Goal: Transaction & Acquisition: Purchase product/service

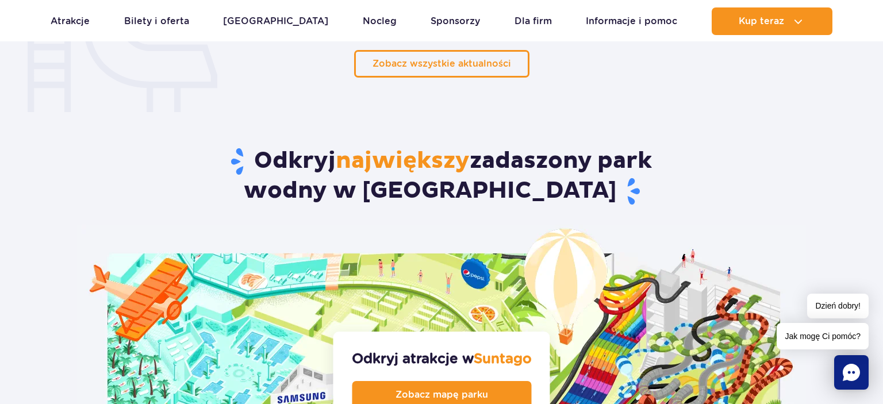
scroll to position [1153, 0]
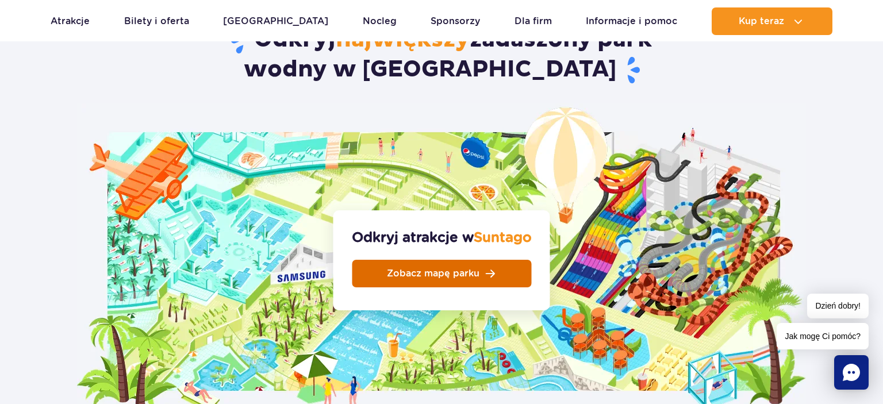
click at [469, 269] on span "Zobacz mapę parku" at bounding box center [433, 273] width 93 height 9
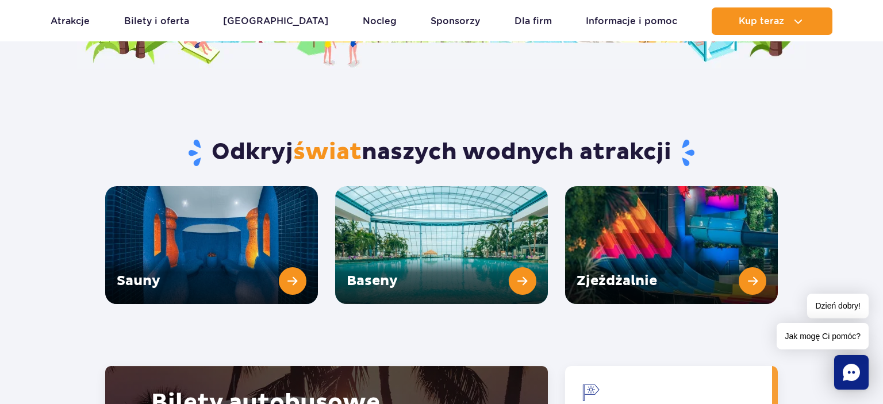
scroll to position [1518, 0]
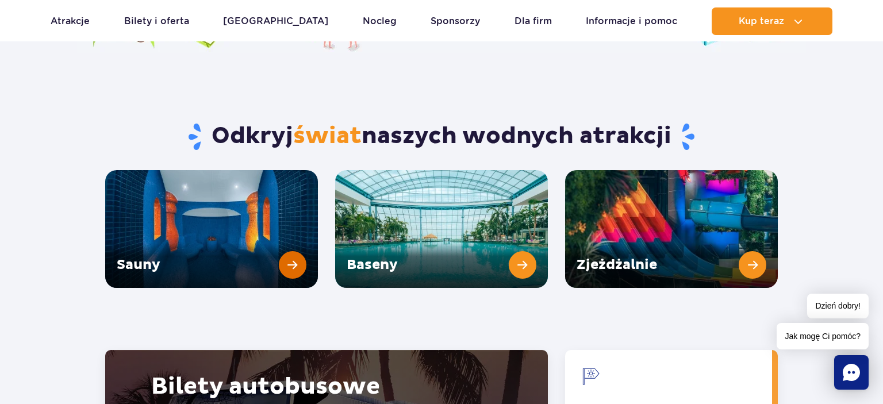
click at [139, 230] on link "Sauny" at bounding box center [211, 229] width 213 height 118
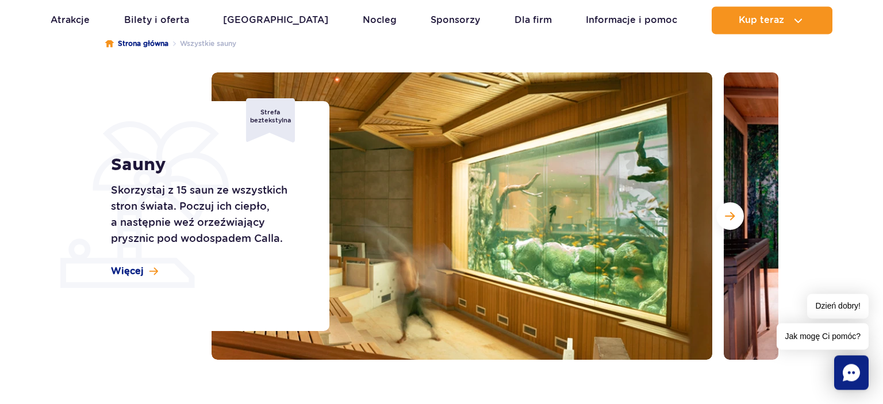
scroll to position [121, 0]
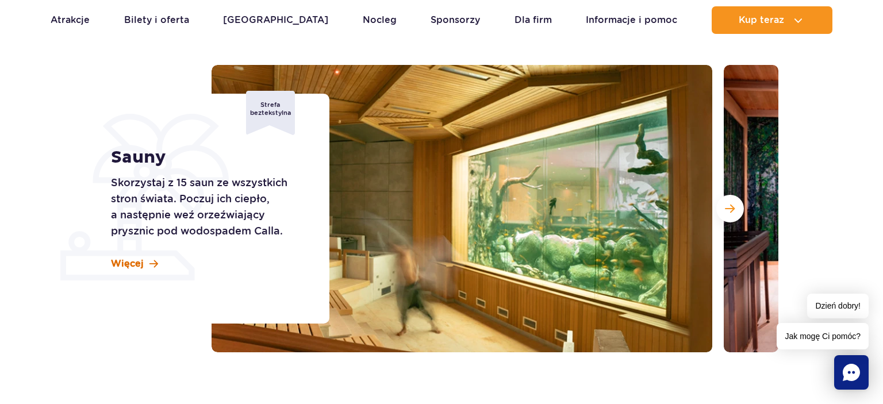
click at [154, 263] on span at bounding box center [154, 264] width 9 height 10
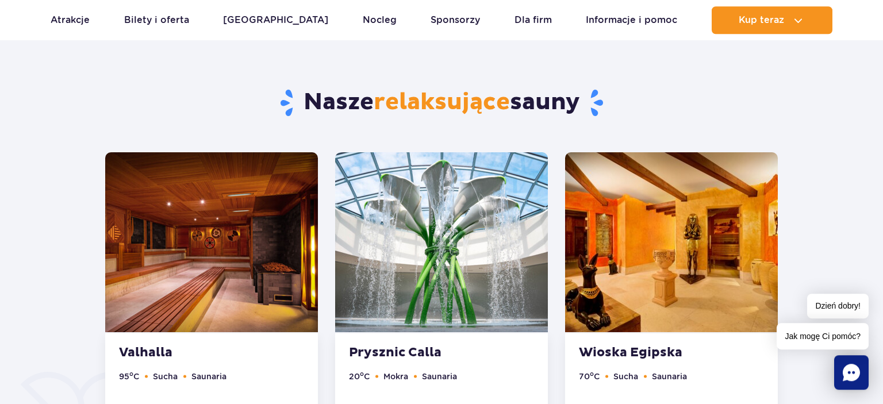
scroll to position [519, 0]
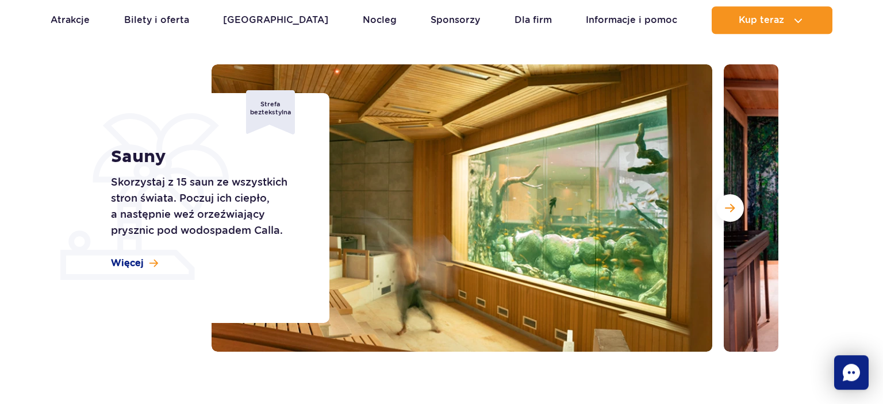
scroll to position [121, 0]
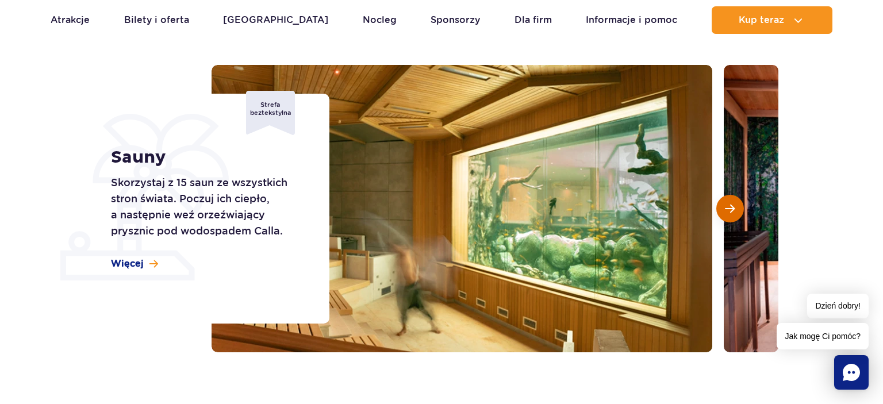
click at [725, 213] on button "Następny slajd" at bounding box center [730, 209] width 28 height 28
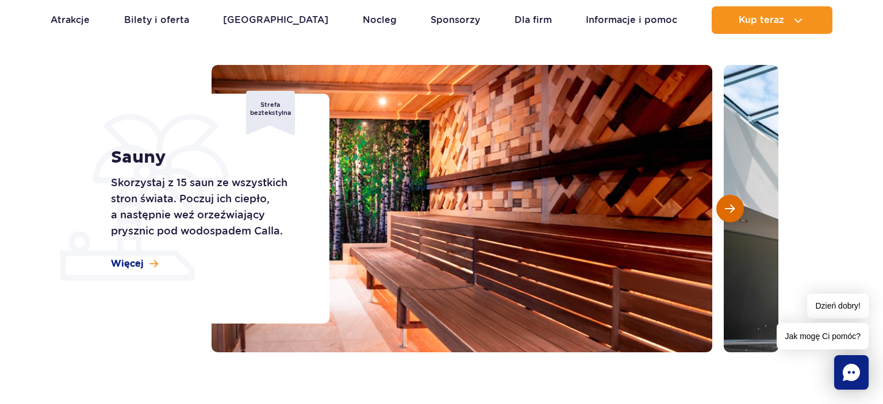
click at [725, 213] on button "Następny slajd" at bounding box center [730, 209] width 28 height 28
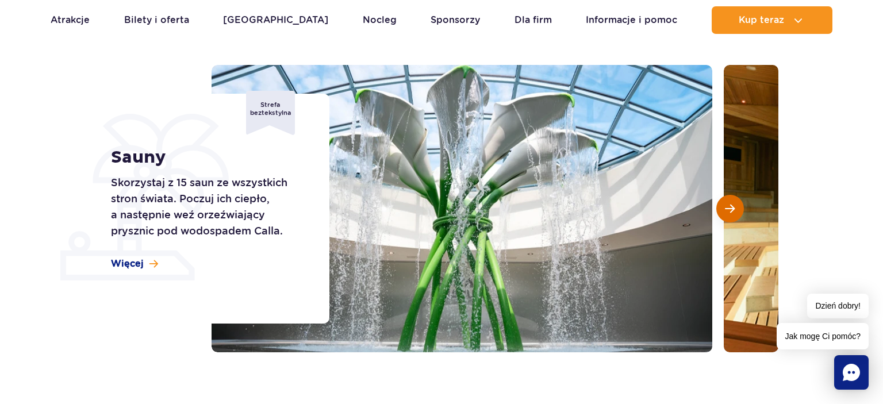
click at [725, 213] on button "Następny slajd" at bounding box center [730, 209] width 28 height 28
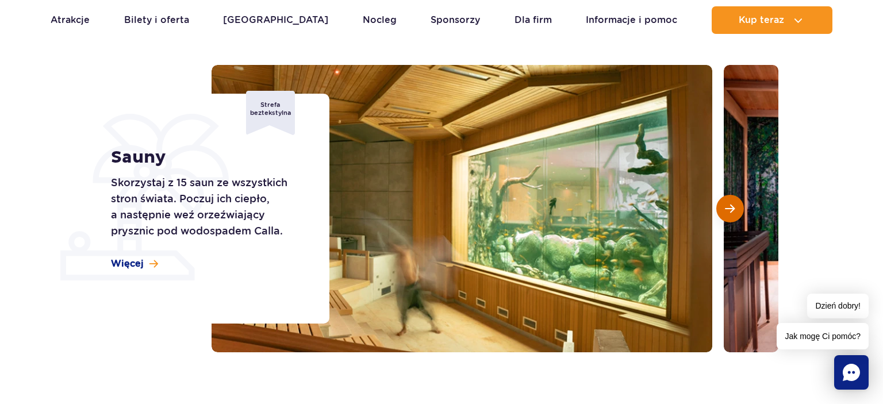
click at [725, 213] on button "Następny slajd" at bounding box center [730, 209] width 28 height 28
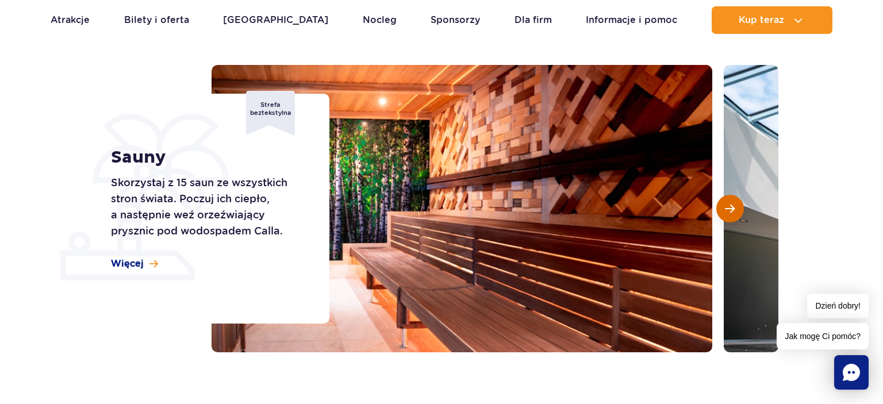
click at [725, 213] on button "Następny slajd" at bounding box center [730, 209] width 28 height 28
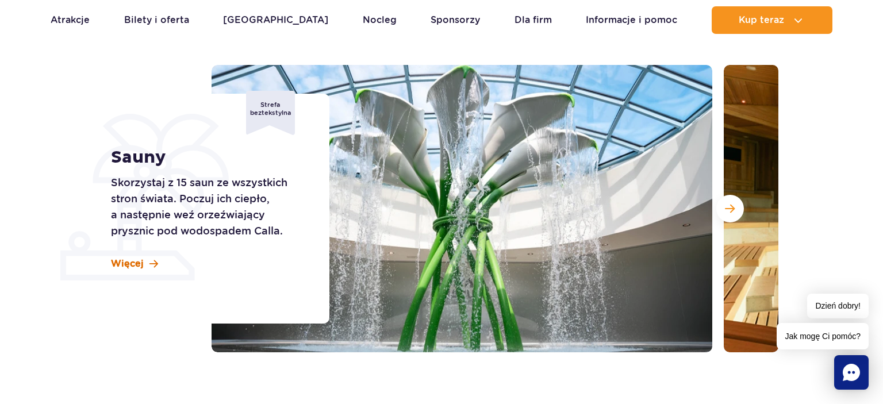
click at [134, 263] on span "Więcej" at bounding box center [127, 264] width 33 height 13
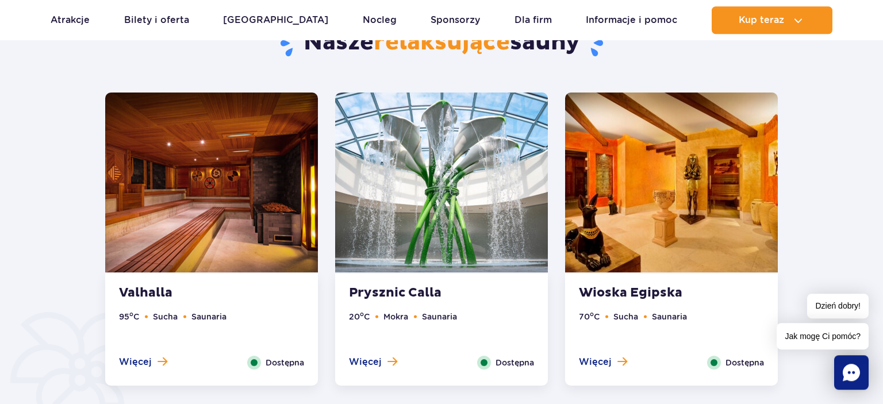
scroll to position [640, 0]
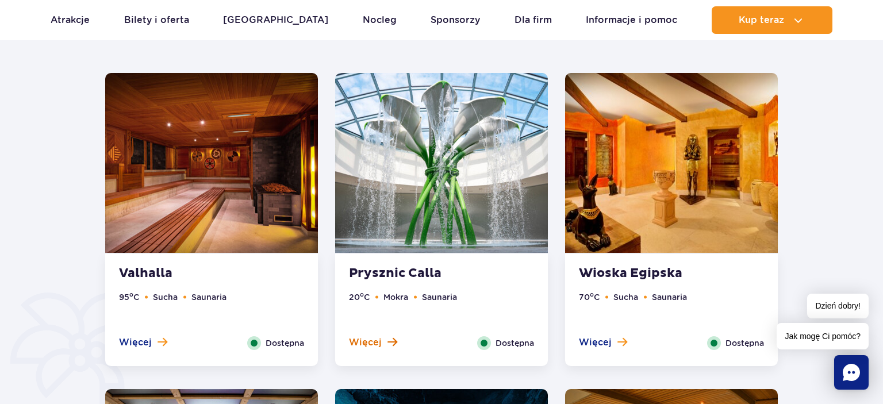
click at [379, 341] on span "Więcej" at bounding box center [365, 342] width 33 height 13
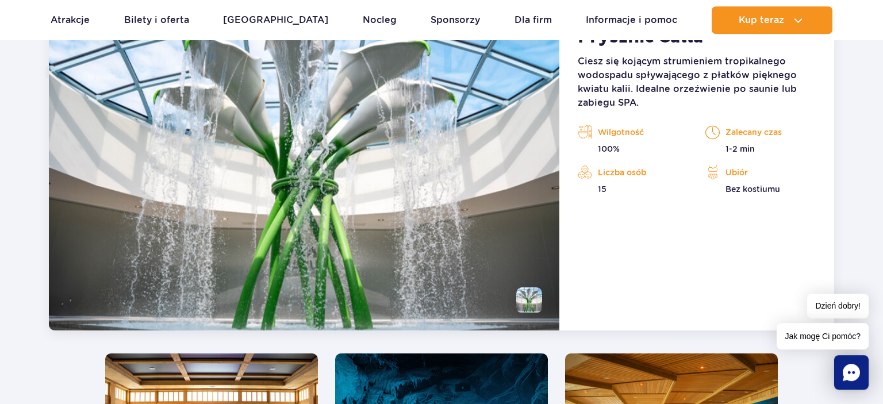
scroll to position [963, 0]
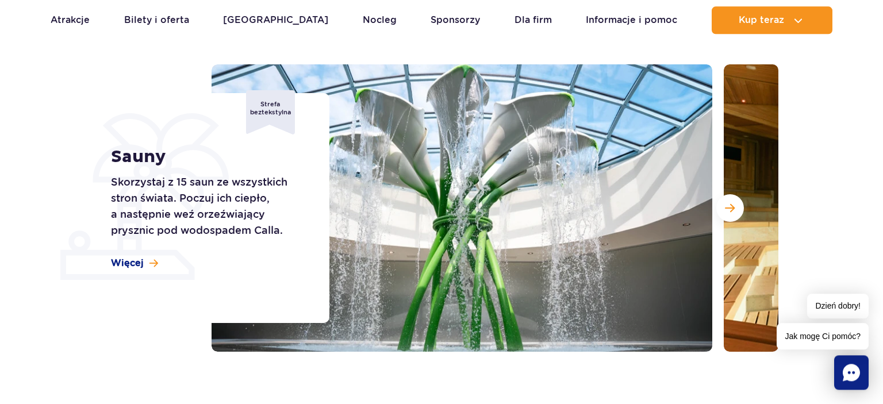
scroll to position [121, 0]
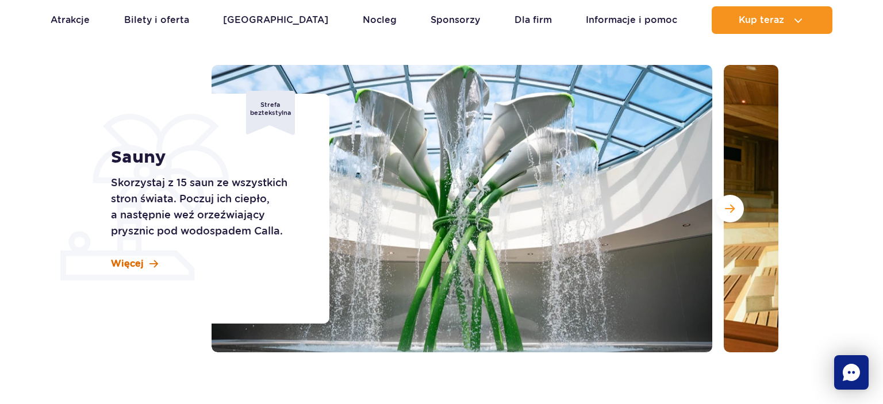
click at [137, 264] on span "Więcej" at bounding box center [127, 264] width 33 height 13
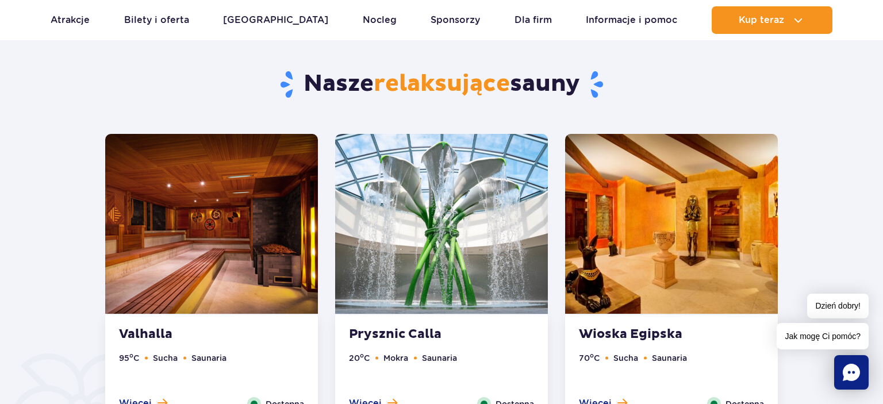
scroll to position [580, 0]
click at [394, 331] on strong "Prysznic Calla" at bounding box center [418, 334] width 139 height 16
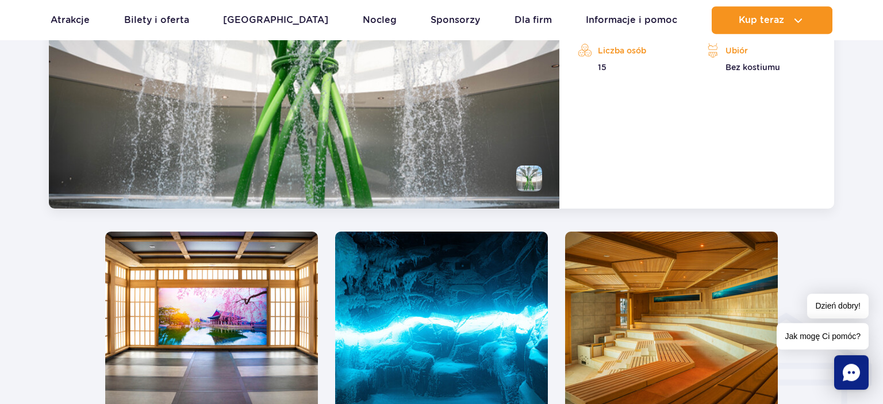
scroll to position [1327, 0]
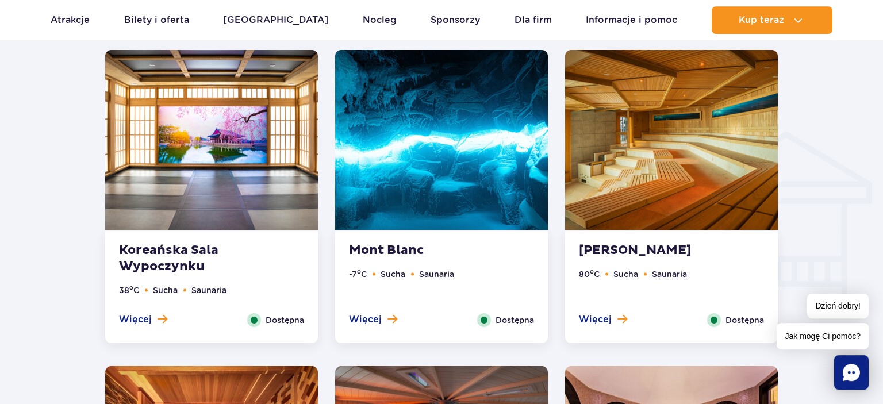
click at [248, 209] on img at bounding box center [211, 140] width 213 height 180
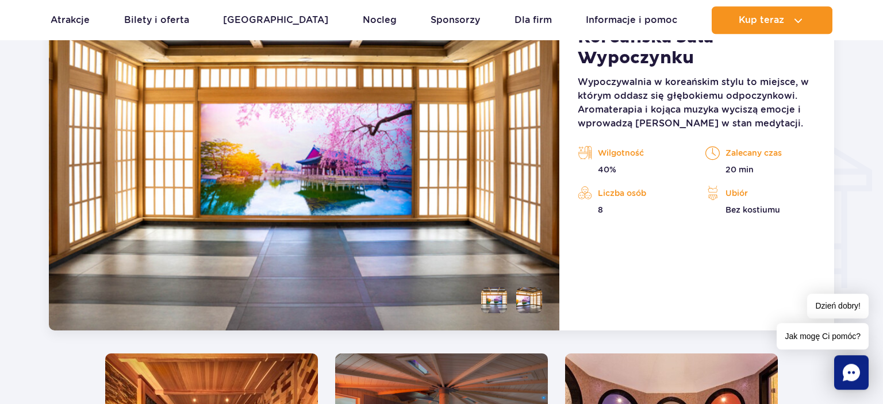
scroll to position [1522, 0]
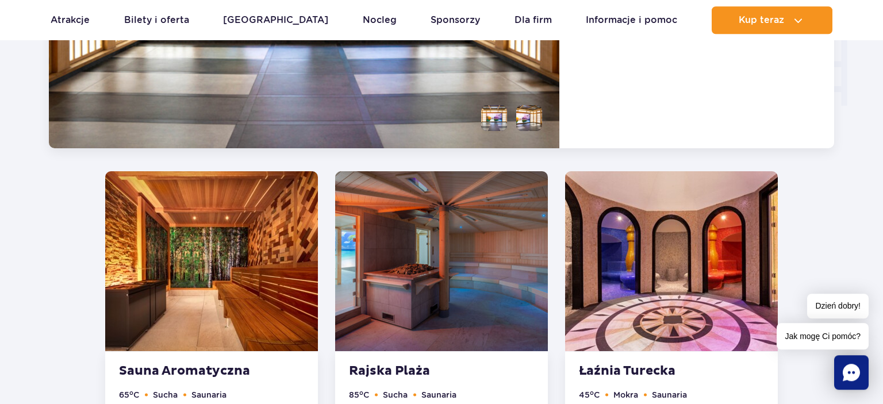
click at [233, 302] on img at bounding box center [211, 261] width 213 height 180
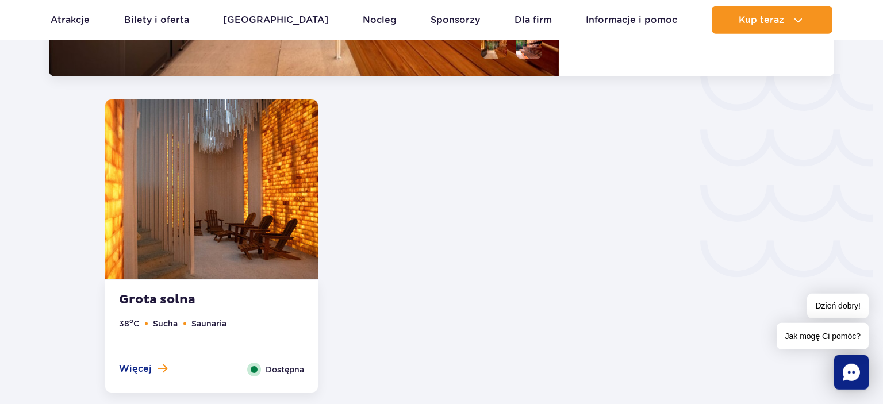
scroll to position [1899, 0]
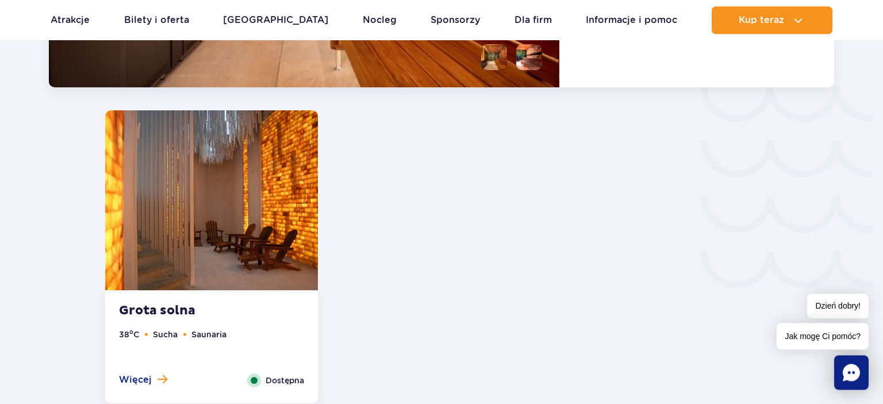
click at [265, 255] on img at bounding box center [211, 200] width 213 height 180
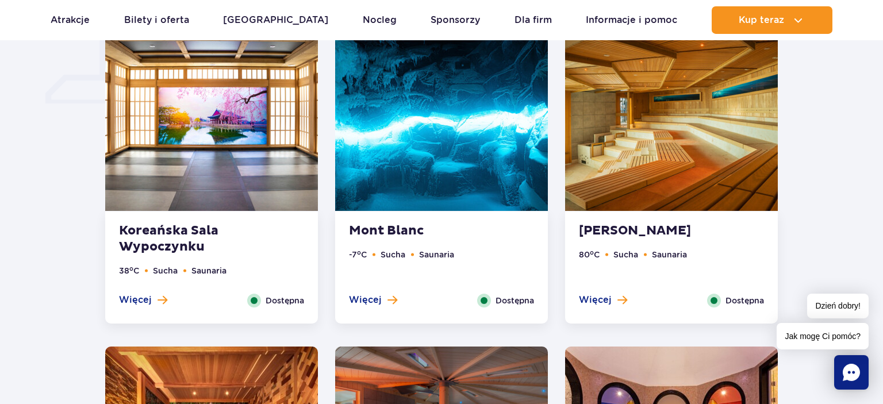
scroll to position [939, 0]
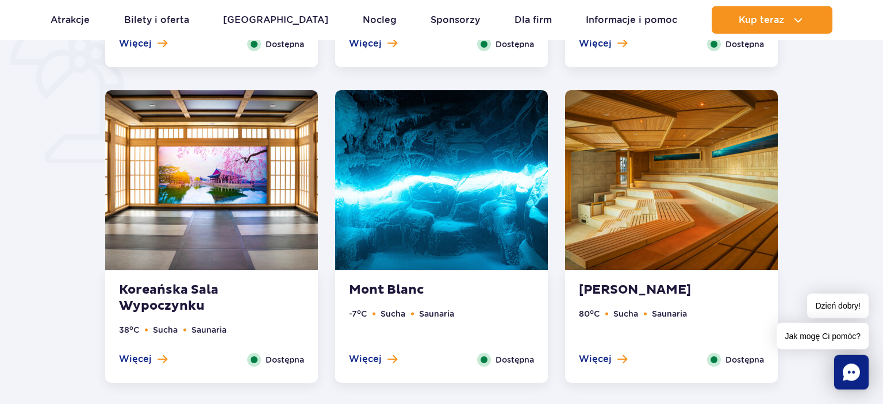
click at [389, 281] on div "Mont Blanc -7 o C Sucha Saunaria Więcej Zamknij Dostępna" at bounding box center [441, 327] width 213 height 112
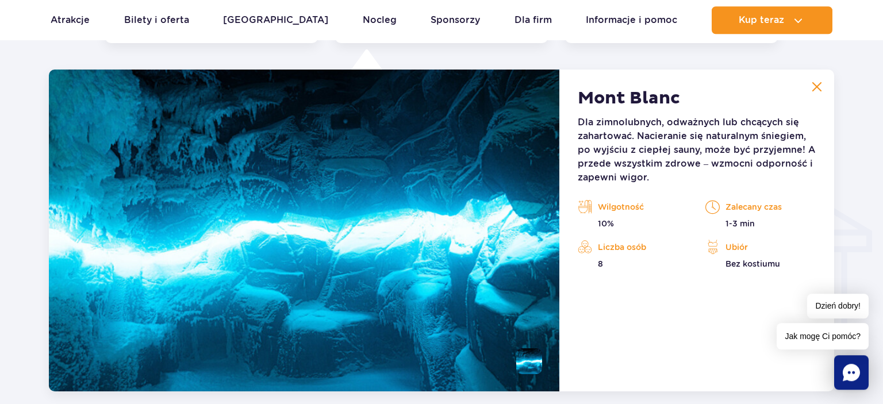
scroll to position [1340, 0]
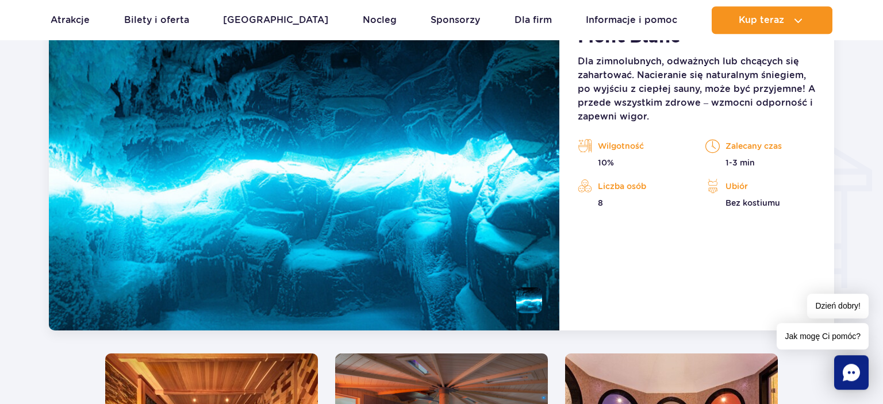
click at [531, 300] on li at bounding box center [529, 301] width 26 height 26
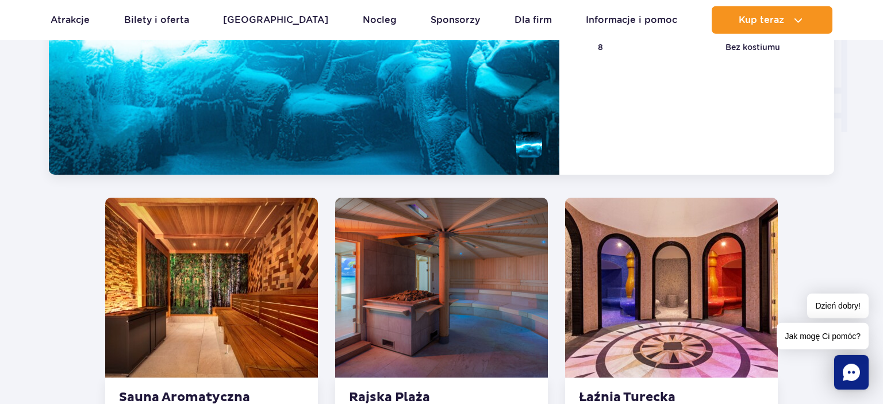
scroll to position [1522, 0]
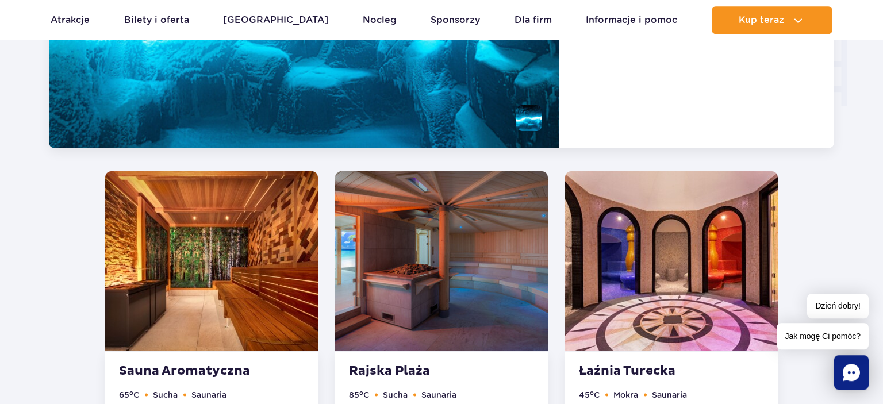
click at [530, 301] on img at bounding box center [441, 261] width 213 height 180
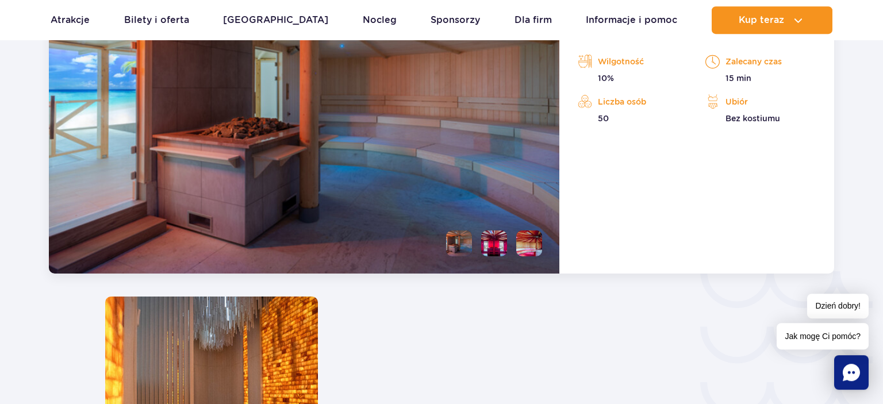
scroll to position [1716, 0]
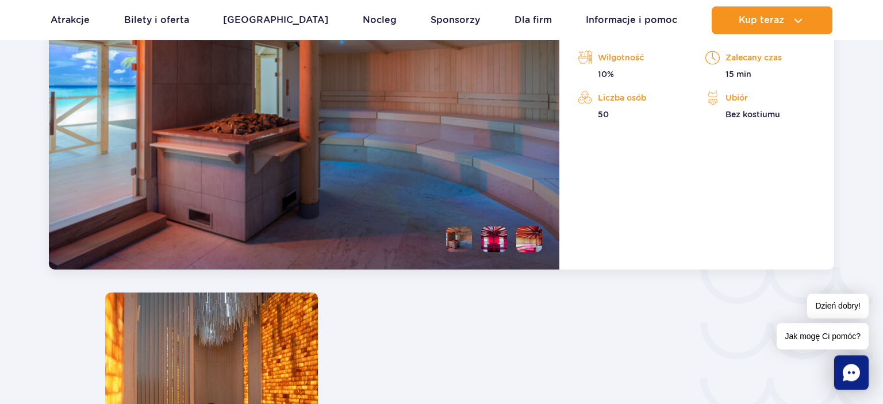
click at [461, 240] on li at bounding box center [459, 240] width 26 height 26
click at [492, 241] on li at bounding box center [494, 240] width 26 height 26
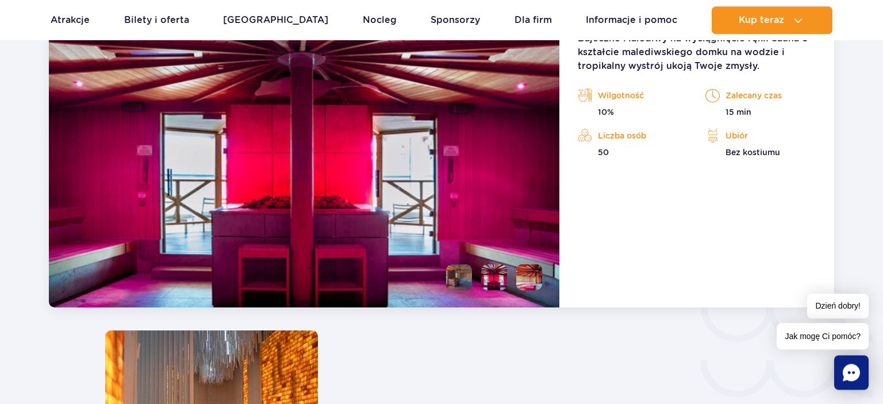
scroll to position [1656, 0]
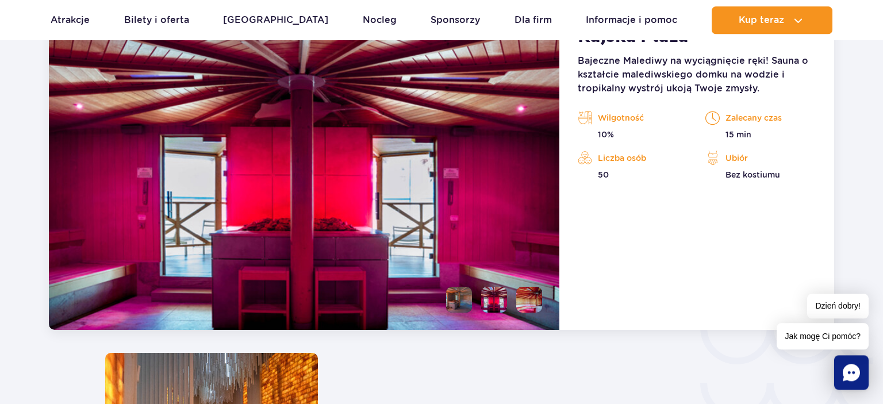
click at [537, 298] on li at bounding box center [529, 300] width 26 height 26
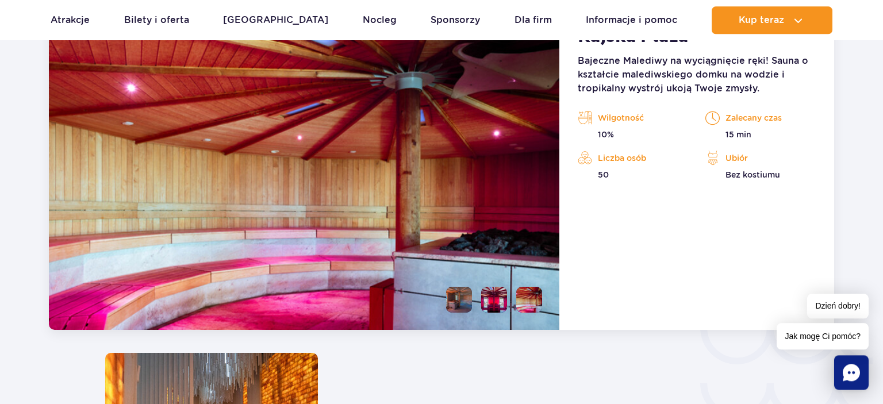
click at [457, 304] on li at bounding box center [459, 300] width 26 height 26
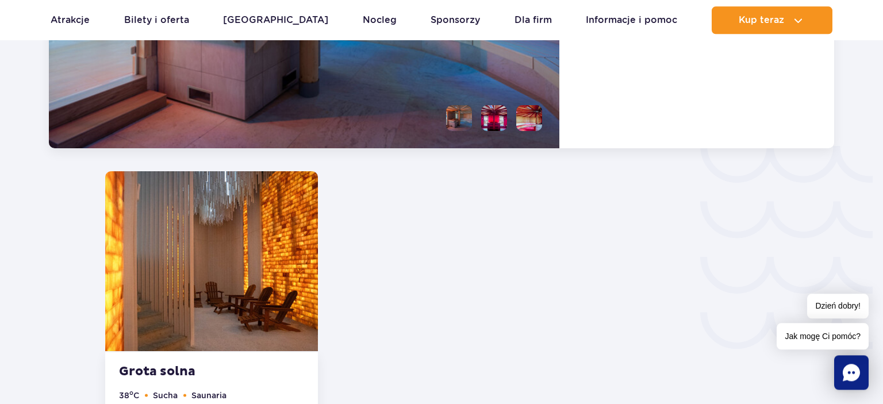
scroll to position [1595, 0]
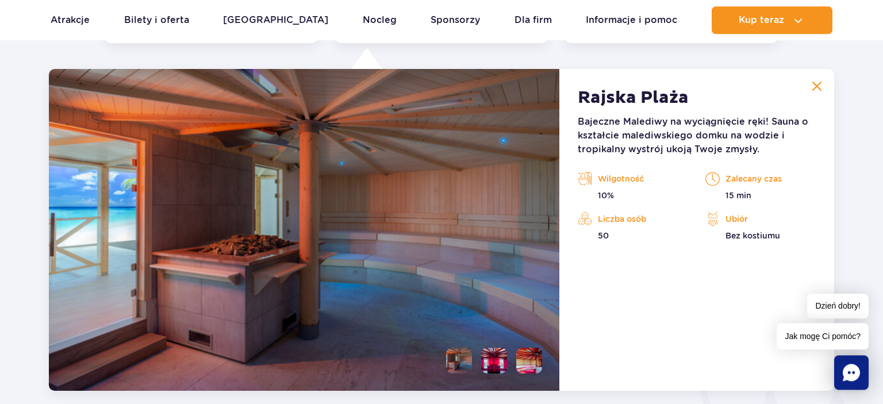
click at [820, 87] on img at bounding box center [817, 86] width 10 height 10
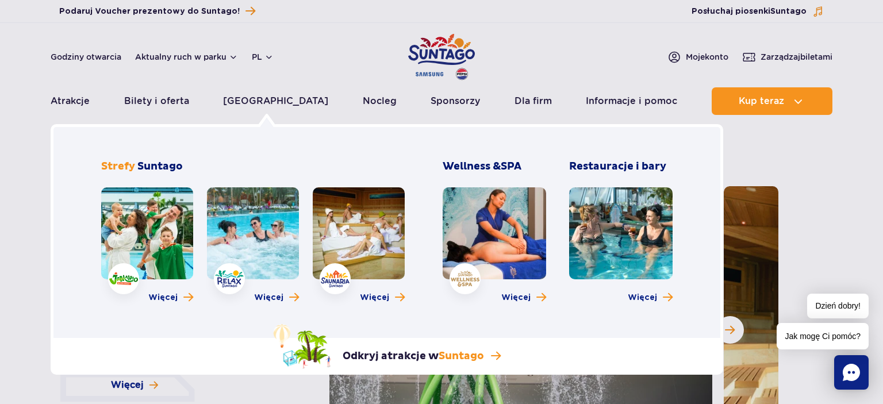
click at [233, 275] on link at bounding box center [253, 233] width 92 height 92
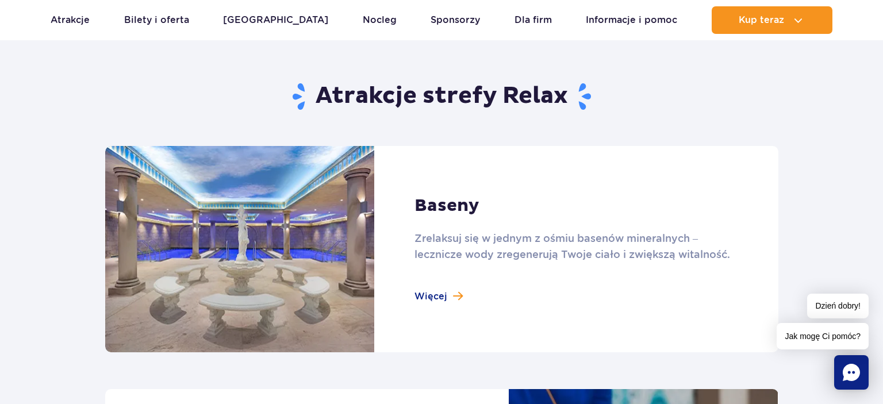
scroll to position [668, 0]
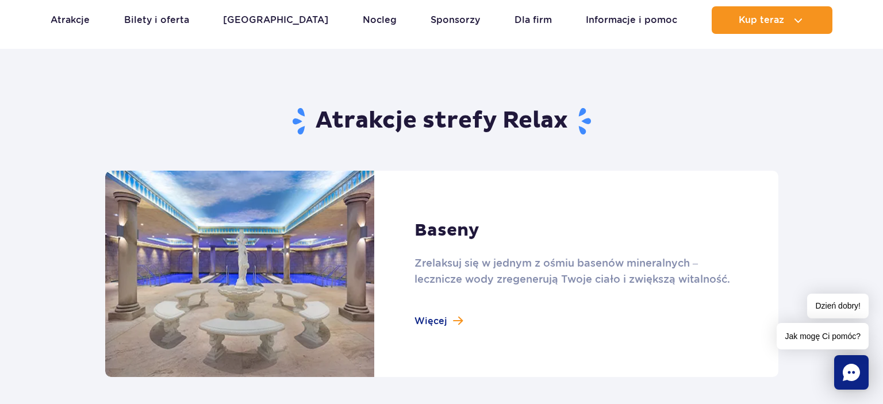
click at [440, 323] on link at bounding box center [441, 274] width 673 height 206
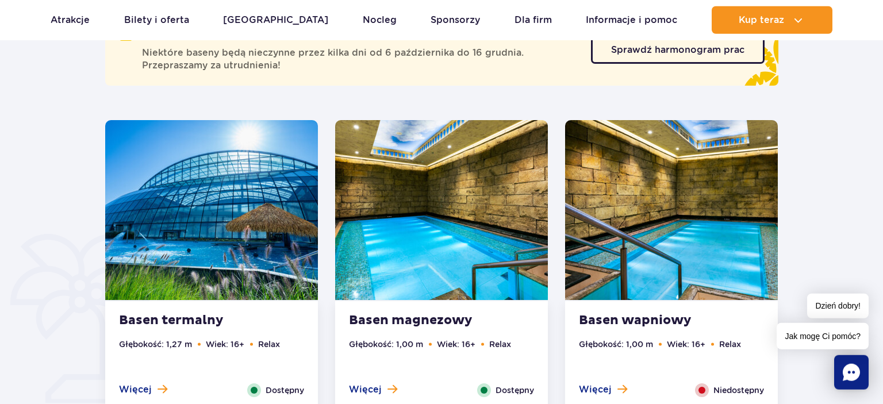
scroll to position [729, 0]
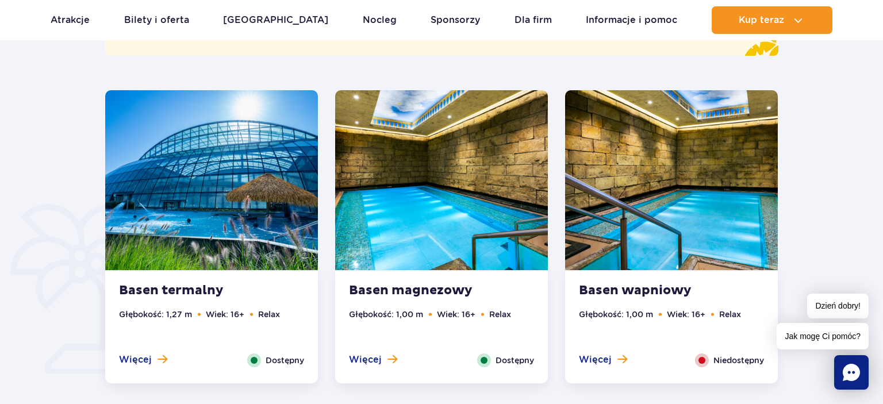
click at [716, 361] on span "Niedostępny" at bounding box center [739, 360] width 51 height 13
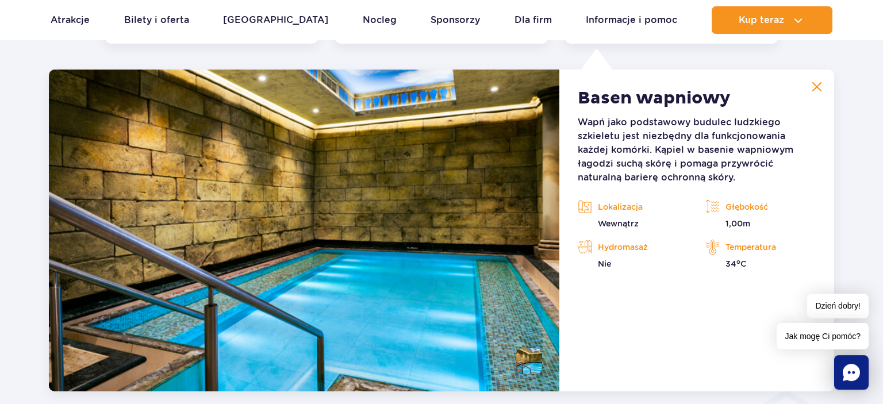
scroll to position [1069, 0]
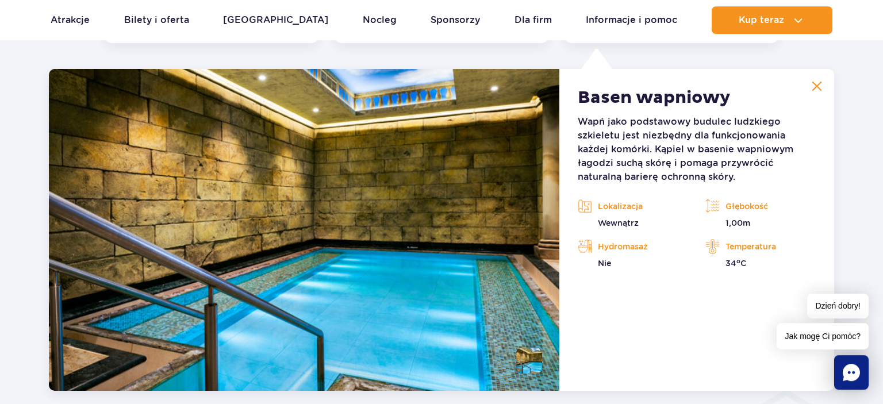
click at [819, 87] on img at bounding box center [817, 86] width 10 height 10
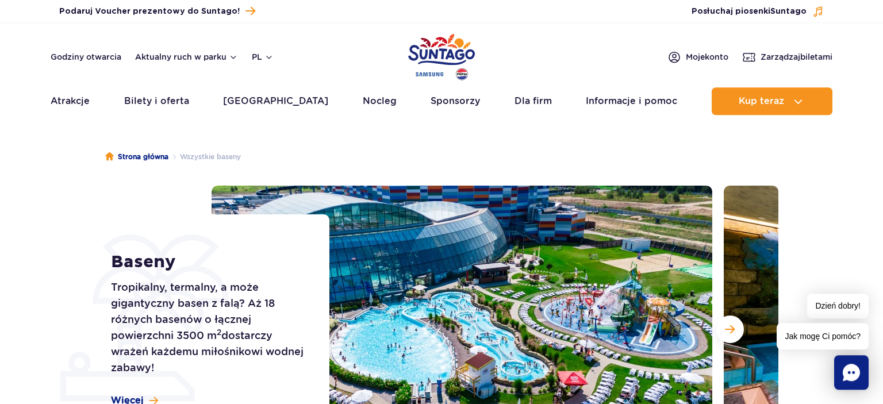
scroll to position [0, 0]
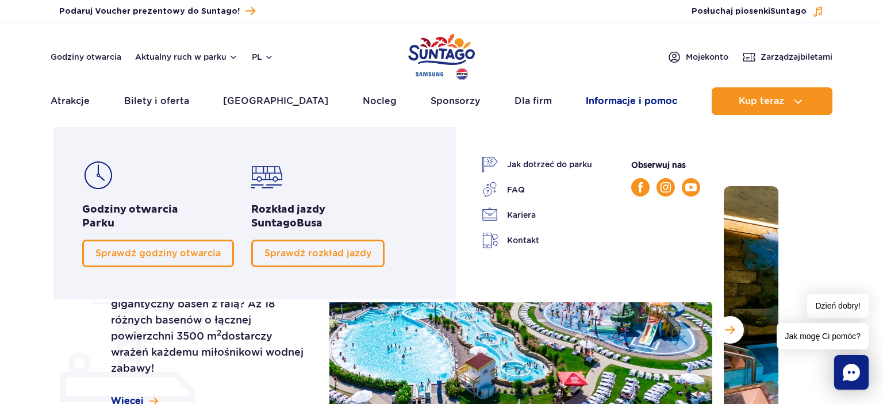
click at [590, 103] on link "Informacje i pomoc" at bounding box center [631, 101] width 91 height 28
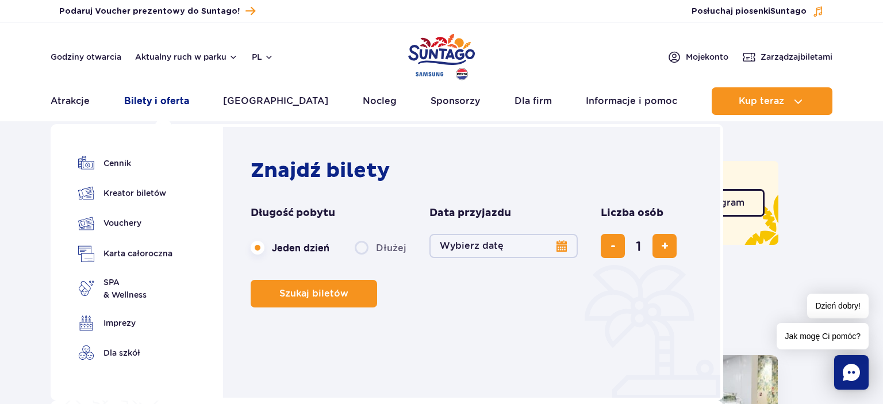
click at [154, 104] on link "Bilety i oferta" at bounding box center [156, 101] width 65 height 28
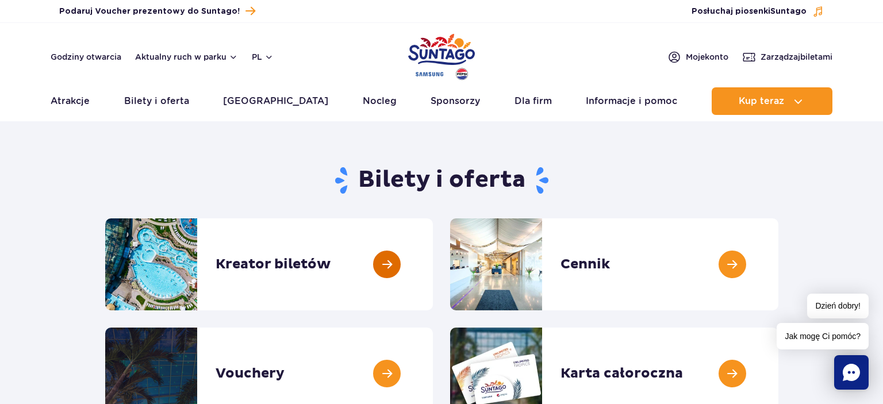
click at [433, 263] on link at bounding box center [433, 265] width 0 height 92
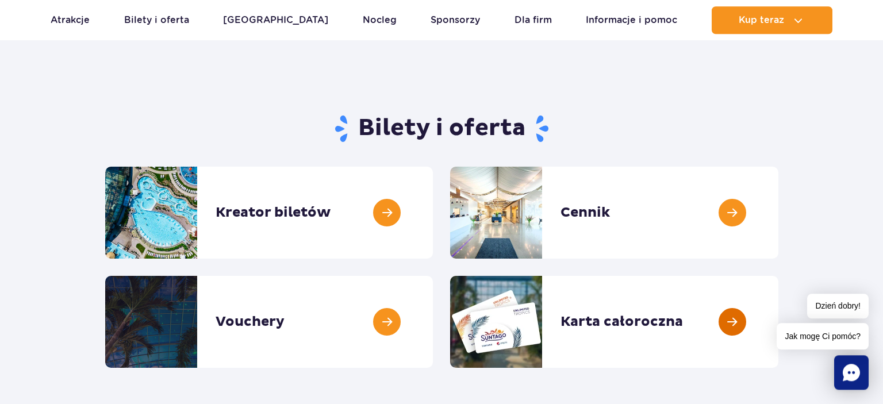
scroll to position [121, 0]
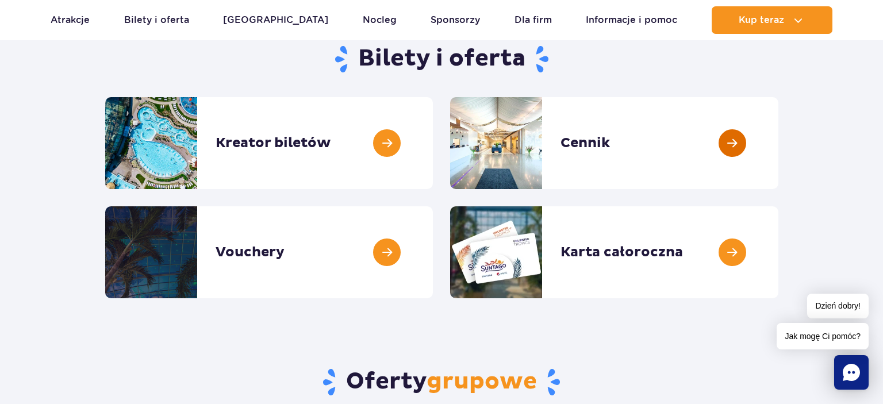
click at [779, 140] on link at bounding box center [779, 143] width 0 height 92
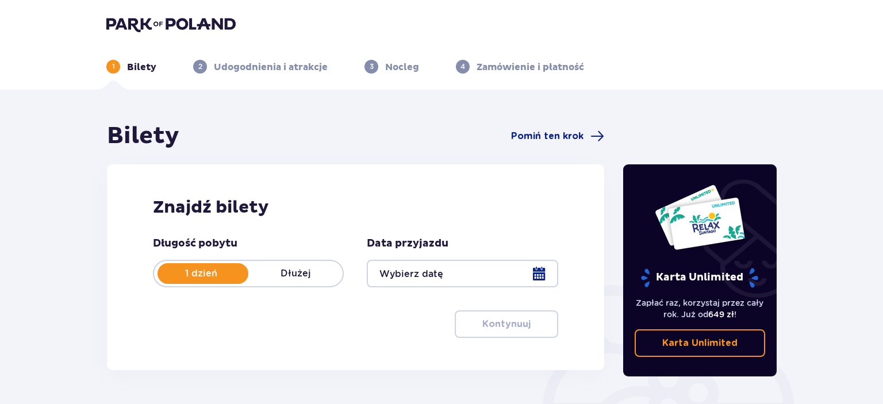
click at [539, 270] on div at bounding box center [462, 274] width 191 height 28
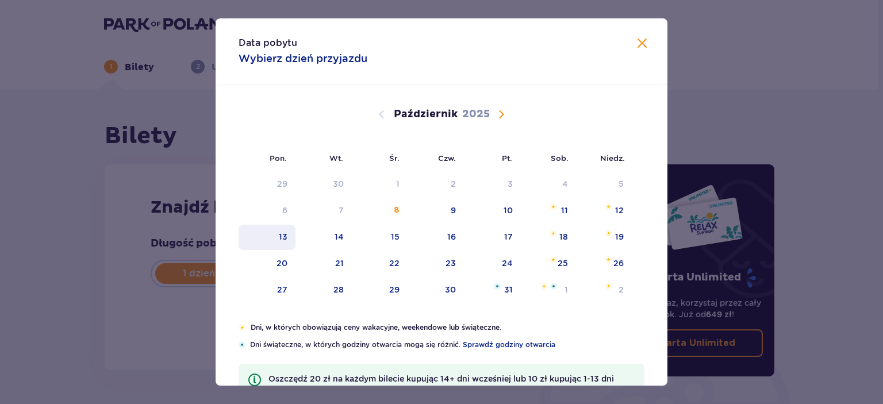
click at [284, 232] on div "13" at bounding box center [283, 237] width 9 height 12
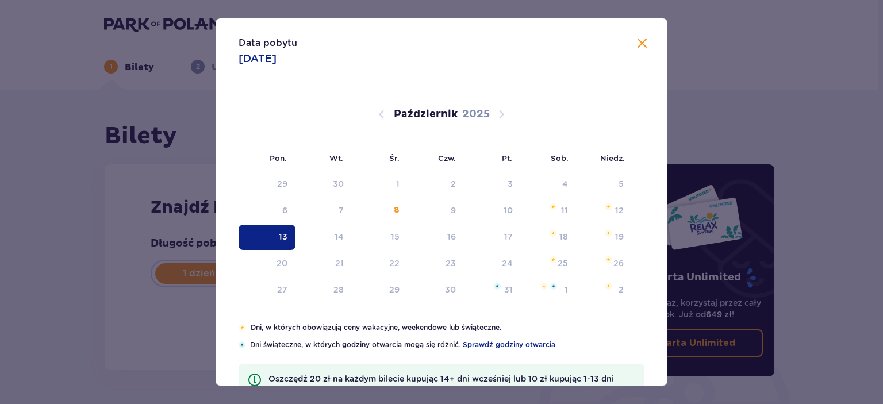
type input "13.10.25"
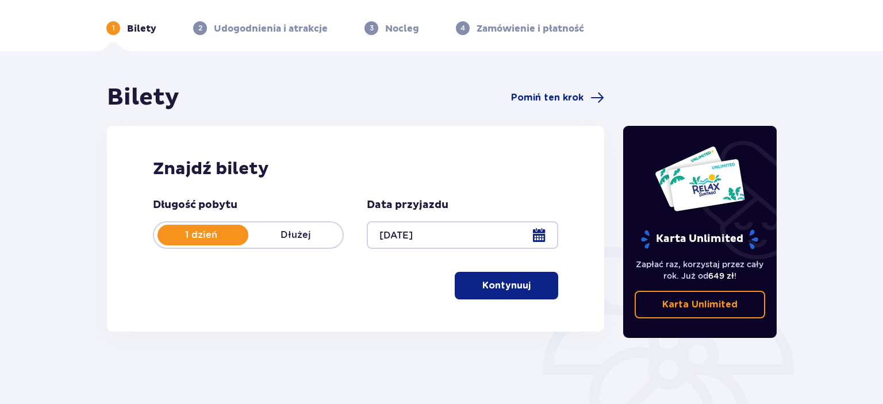
scroll to position [60, 0]
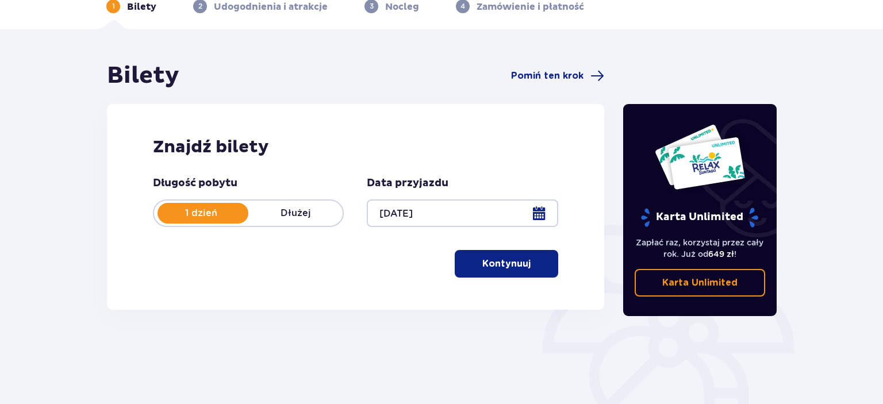
click at [519, 263] on p "Kontynuuj" at bounding box center [506, 264] width 48 height 13
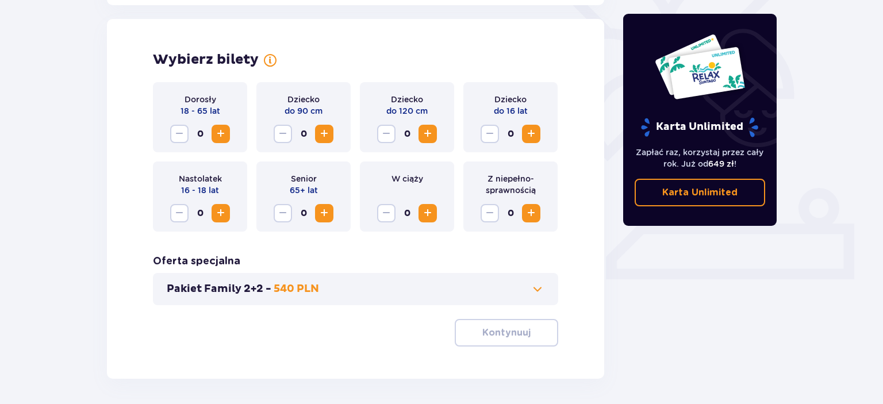
scroll to position [320, 0]
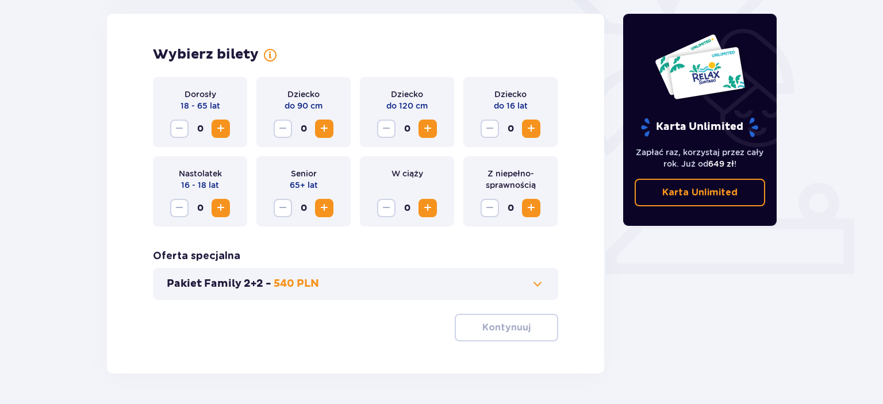
click at [223, 128] on span "Zwiększ" at bounding box center [221, 129] width 14 height 14
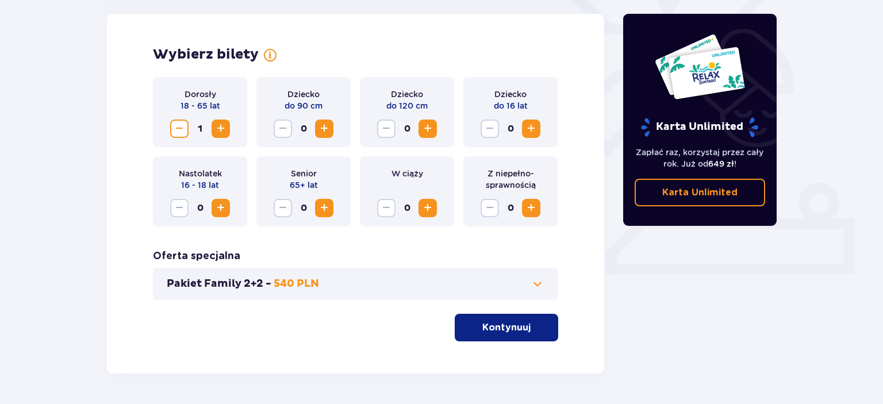
click at [223, 128] on span "Zwiększ" at bounding box center [221, 129] width 14 height 14
click at [501, 326] on p "Kontynuuj" at bounding box center [506, 327] width 48 height 13
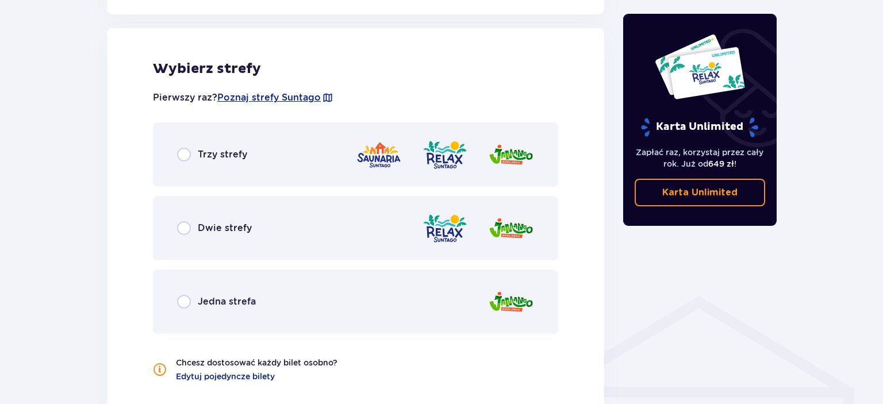
scroll to position [638, 0]
click at [184, 228] on input "radio" at bounding box center [184, 228] width 14 height 14
radio input "true"
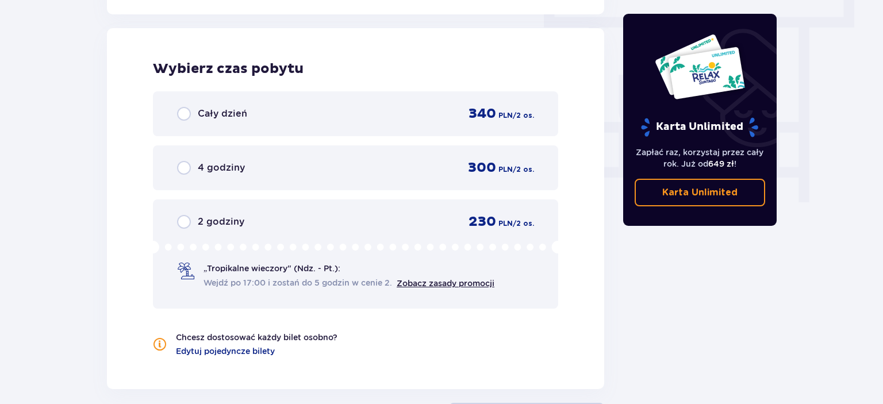
scroll to position [1038, 0]
click at [185, 114] on input "radio" at bounding box center [184, 113] width 14 height 14
radio input "true"
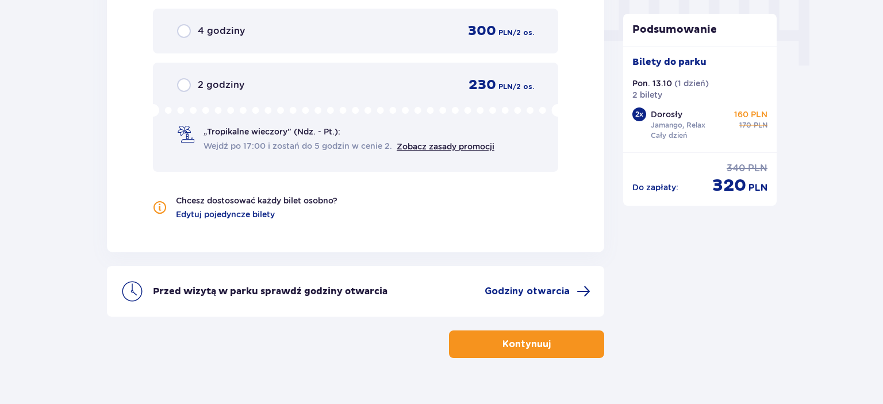
scroll to position [1196, 0]
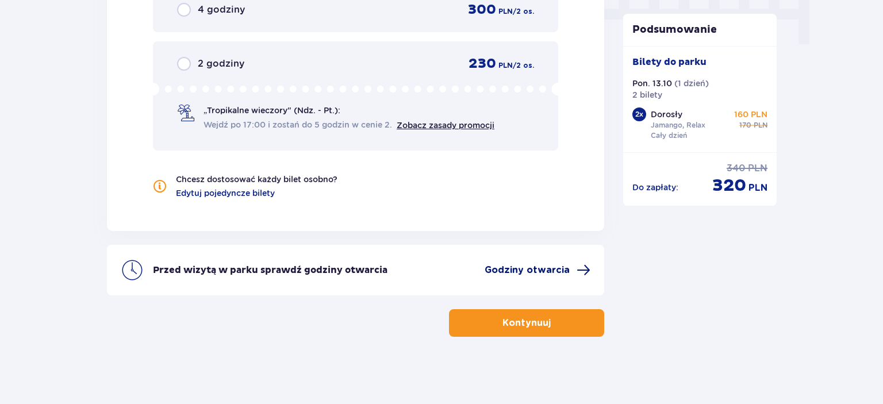
click at [522, 269] on span "Godziny otwarcia" at bounding box center [527, 270] width 85 height 13
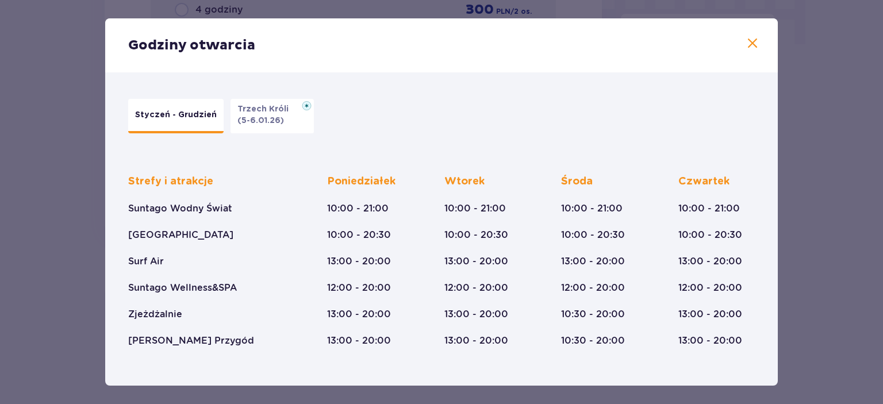
click at [270, 112] on p "Trzech Króli" at bounding box center [266, 110] width 58 height 12
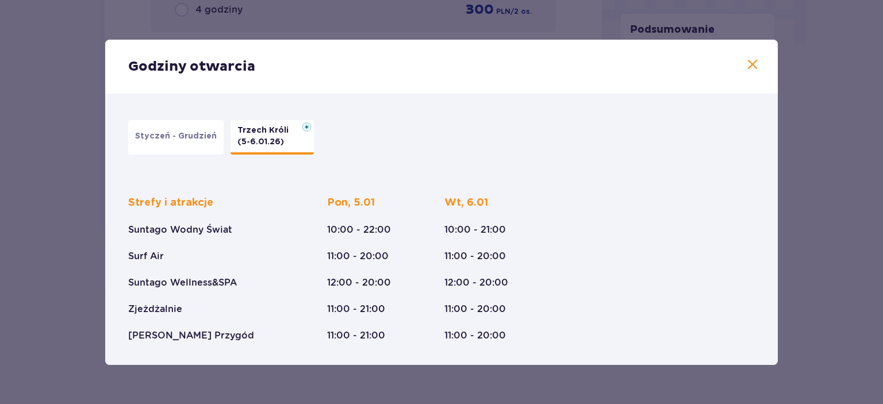
click at [183, 139] on p "Styczeń - Grudzień" at bounding box center [176, 137] width 82 height 12
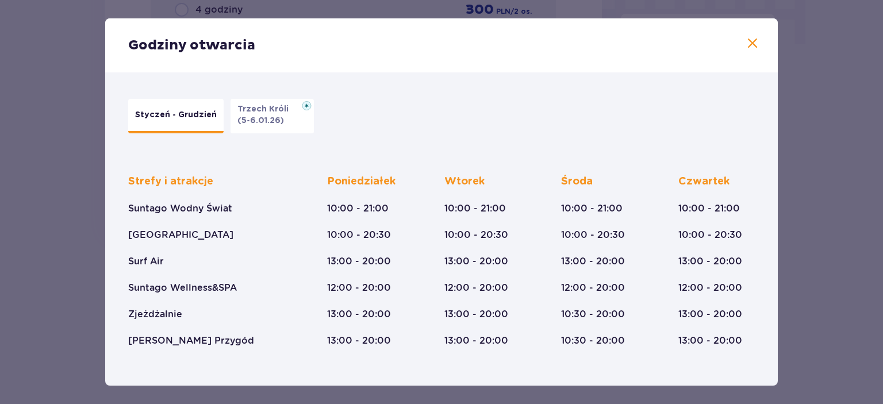
click at [753, 42] on span at bounding box center [753, 44] width 14 height 14
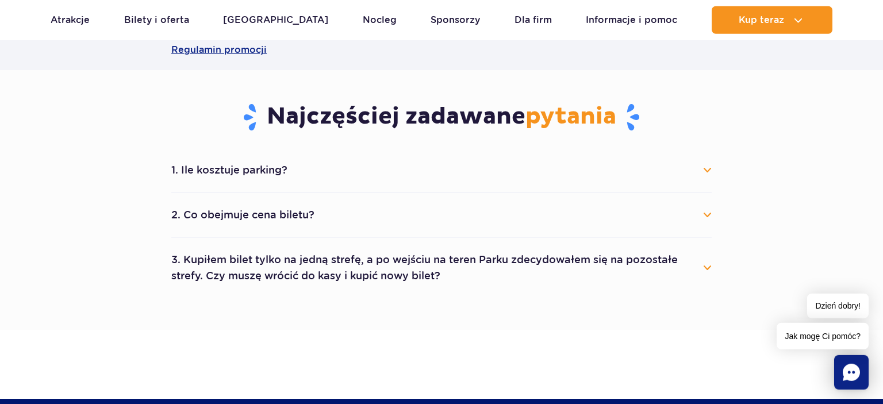
scroll to position [607, 0]
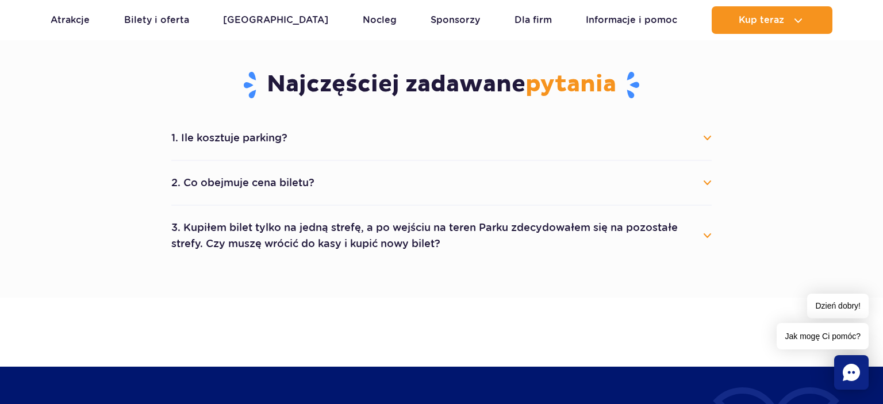
click at [707, 134] on button "1. Ile kosztuje parking?" at bounding box center [441, 137] width 541 height 25
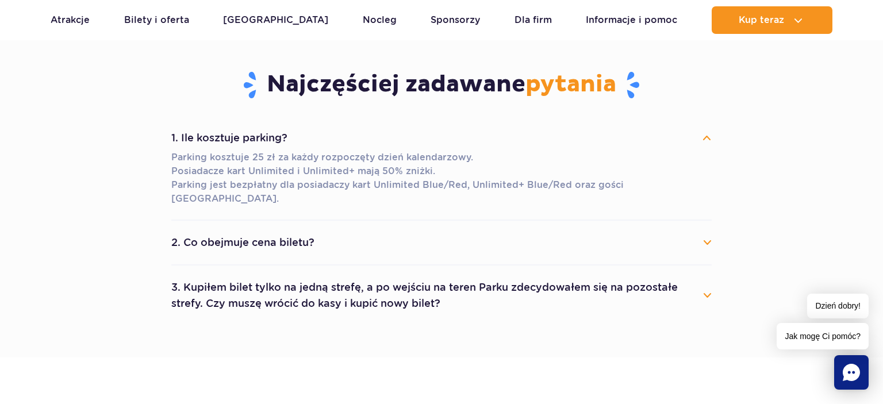
click at [707, 134] on button "1. Ile kosztuje parking?" at bounding box center [441, 137] width 541 height 25
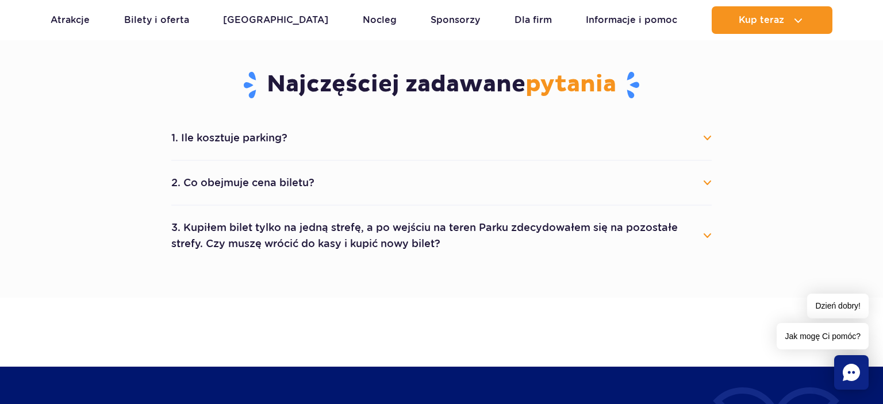
click at [708, 188] on button "2. Co obejmuje cena biletu?" at bounding box center [441, 182] width 541 height 25
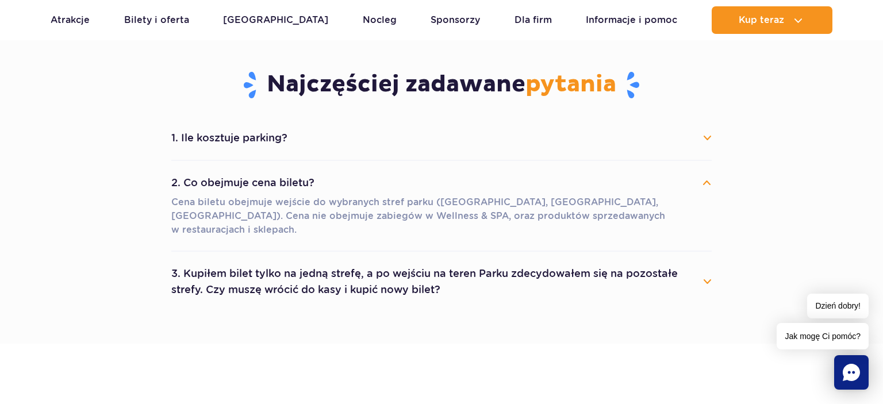
click at [708, 188] on button "2. Co obejmuje cena biletu?" at bounding box center [441, 182] width 541 height 25
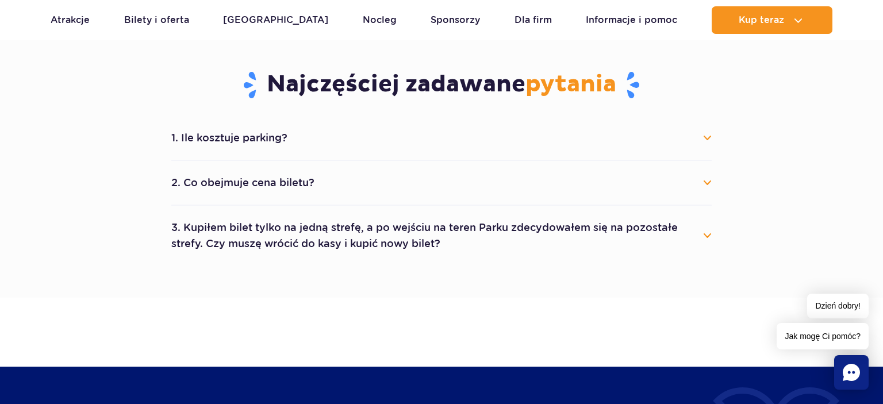
click at [715, 227] on div "1. Ile kosztuje parking? Parking kosztuje 25 zł za każdy rozpoczęty dzień kalen…" at bounding box center [442, 191] width 558 height 150
click at [709, 239] on button "3. Kupiłem bilet tylko na jedną strefę, a po wejściu na teren Parku zdecydowałe…" at bounding box center [441, 235] width 541 height 41
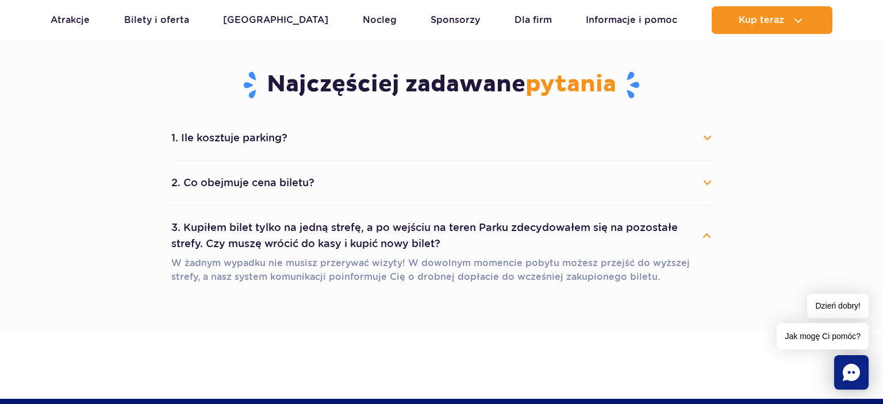
click at [709, 238] on button "3. Kupiłem bilet tylko na jedną strefę, a po wejściu na teren Parku zdecydowałe…" at bounding box center [441, 235] width 541 height 41
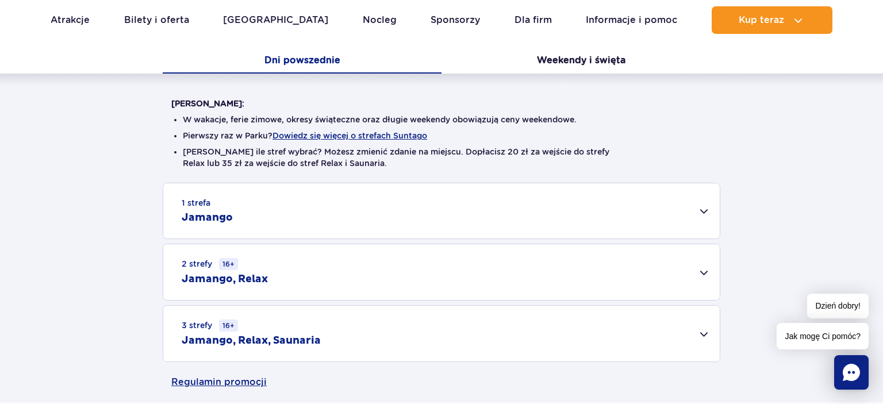
scroll to position [0, 0]
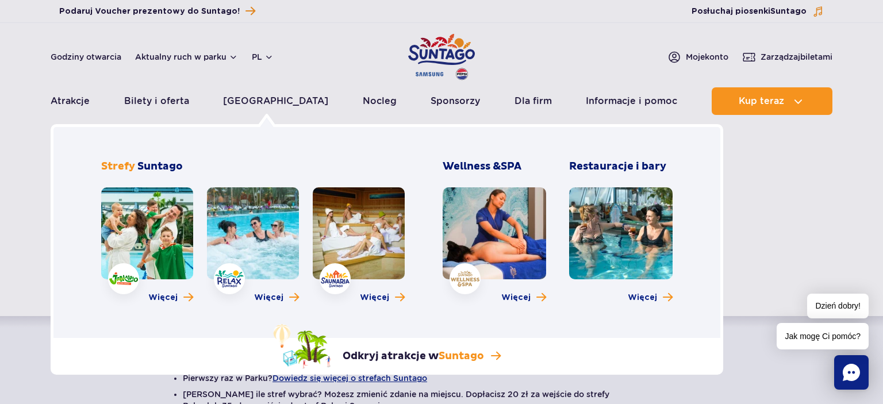
click at [515, 225] on link at bounding box center [495, 233] width 104 height 92
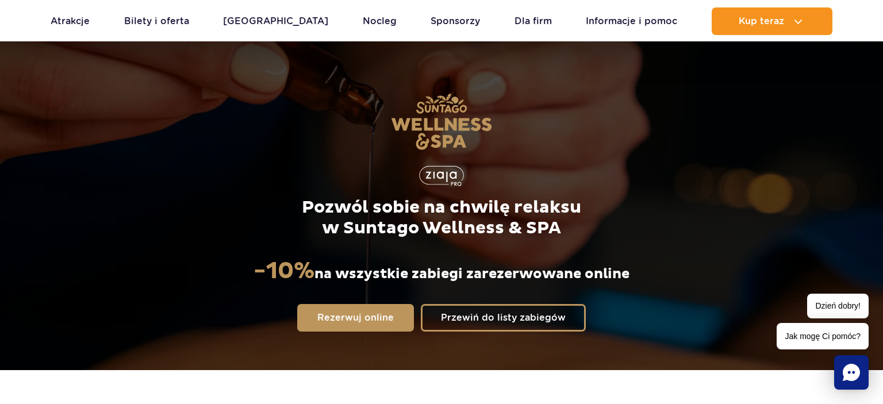
scroll to position [121, 0]
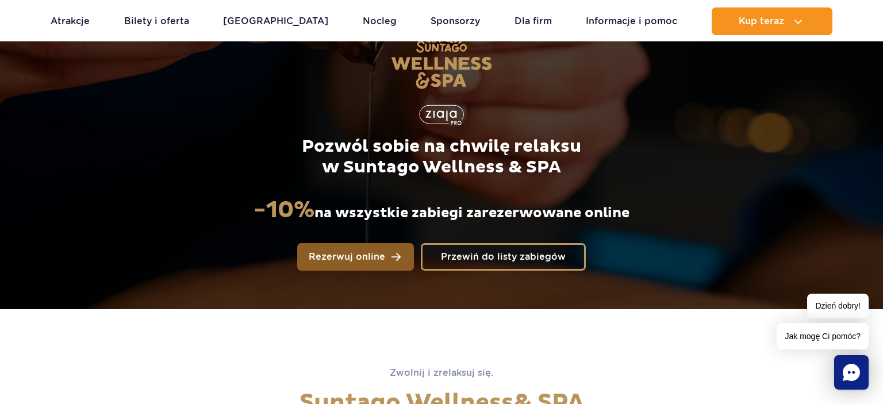
click at [379, 258] on span "Rezerwuj online" at bounding box center [347, 256] width 76 height 9
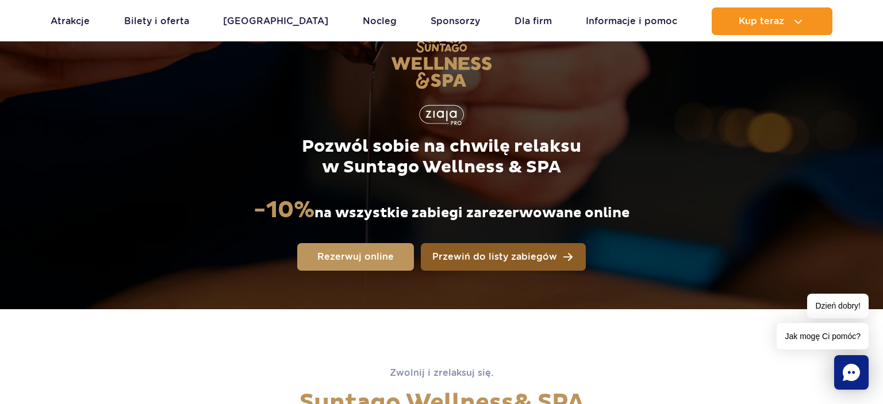
click at [488, 261] on span "Przewiń do listy zabiegów" at bounding box center [494, 256] width 125 height 9
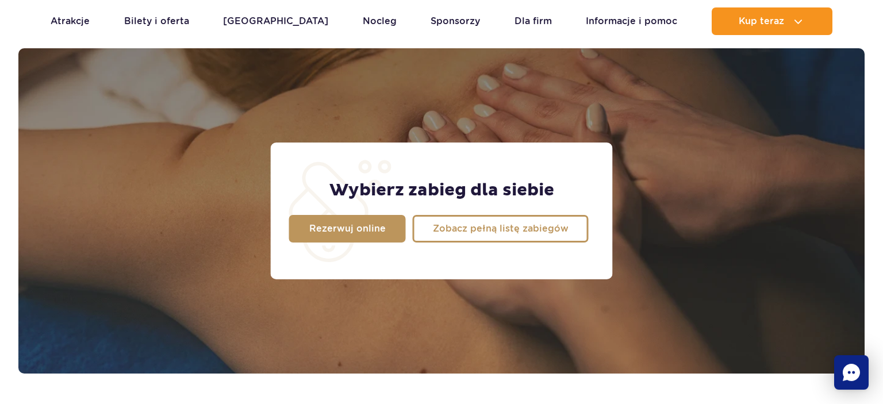
scroll to position [906, 0]
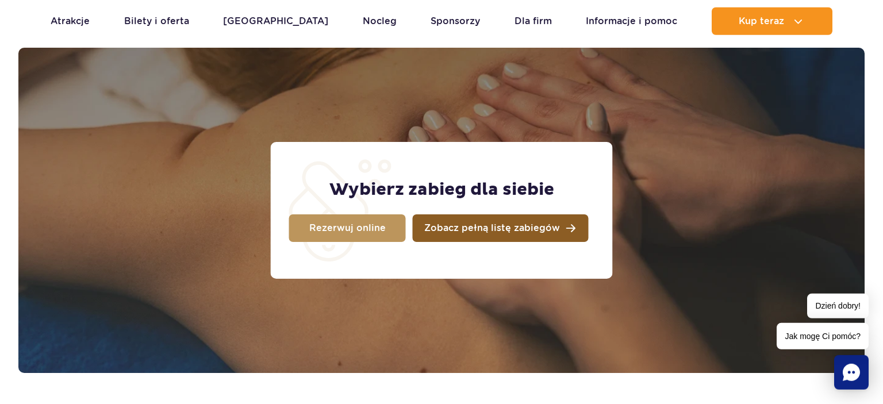
click at [482, 228] on span "Zobacz pełną listę zabiegów" at bounding box center [492, 228] width 136 height 9
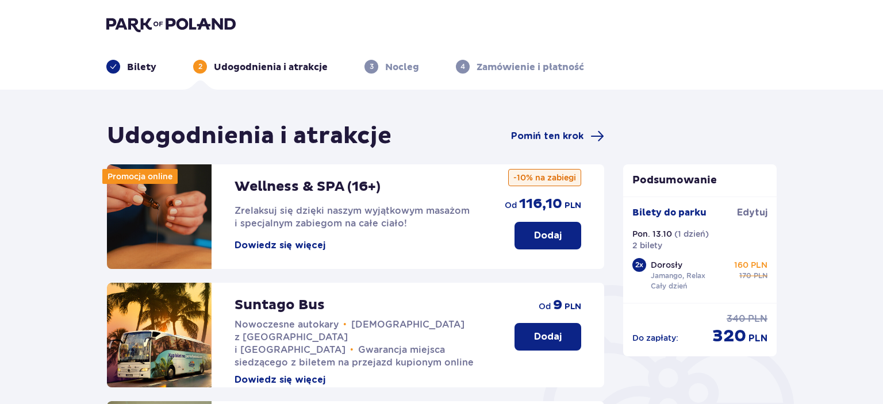
click at [292, 248] on button "Dowiedz się więcej" at bounding box center [280, 245] width 91 height 13
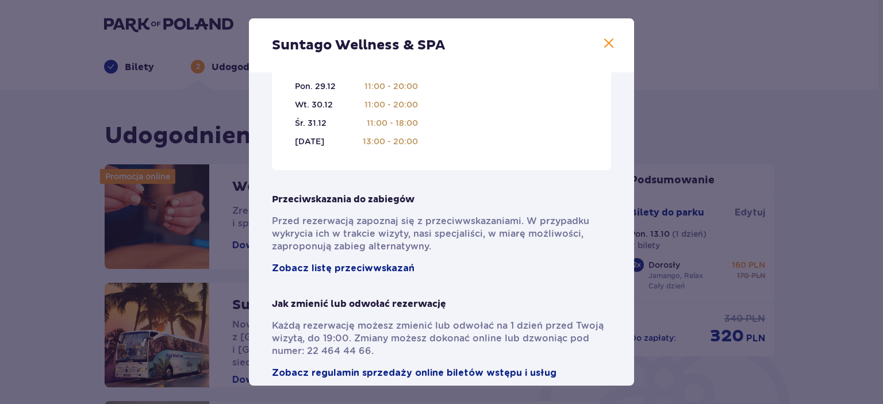
scroll to position [839, 0]
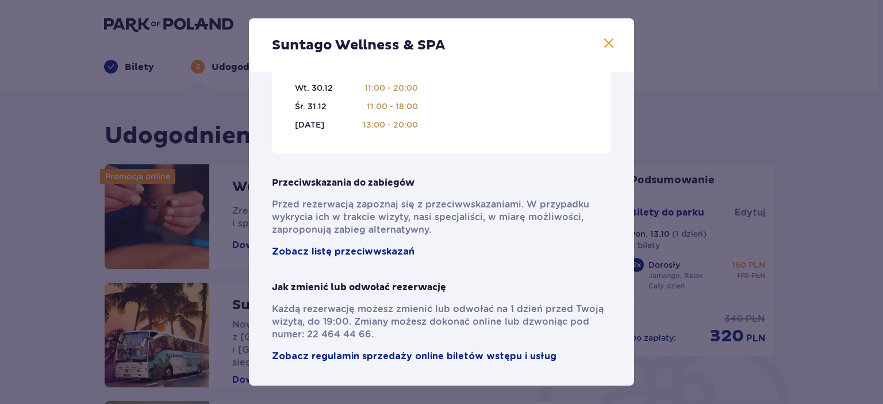
click at [608, 43] on span at bounding box center [609, 44] width 14 height 14
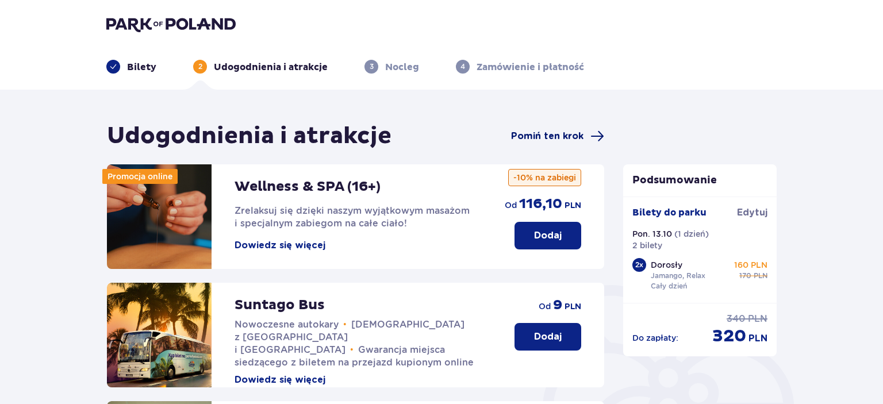
click at [590, 135] on span "Pomiń ten krok" at bounding box center [557, 136] width 93 height 14
